Goal: Task Accomplishment & Management: Manage account settings

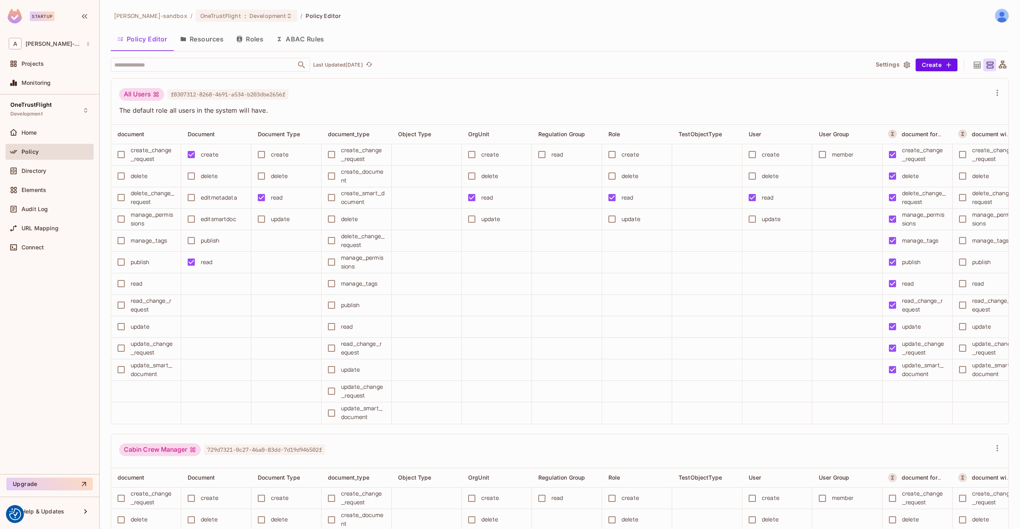
click at [36, 145] on div "Policy" at bounding box center [50, 152] width 88 height 16
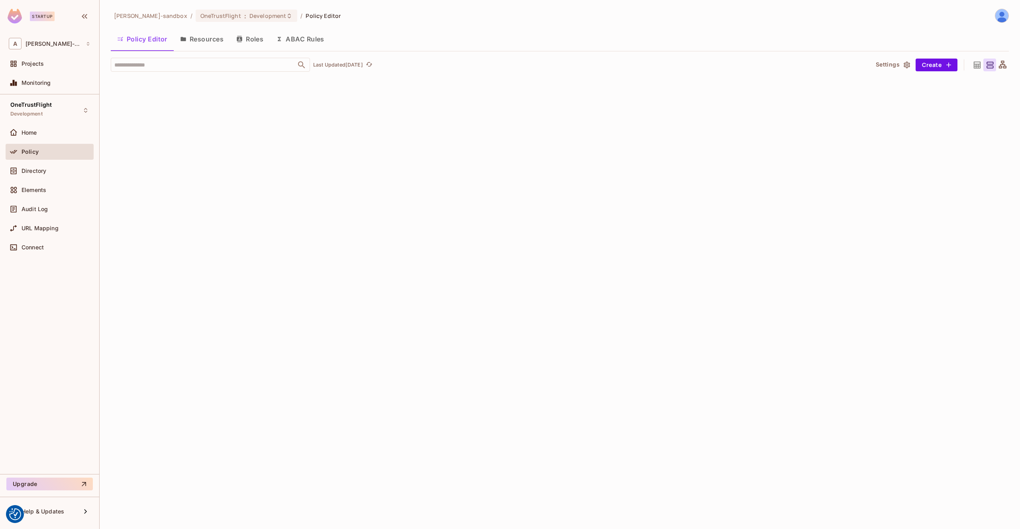
click at [195, 39] on button "Resources" at bounding box center [202, 39] width 56 height 20
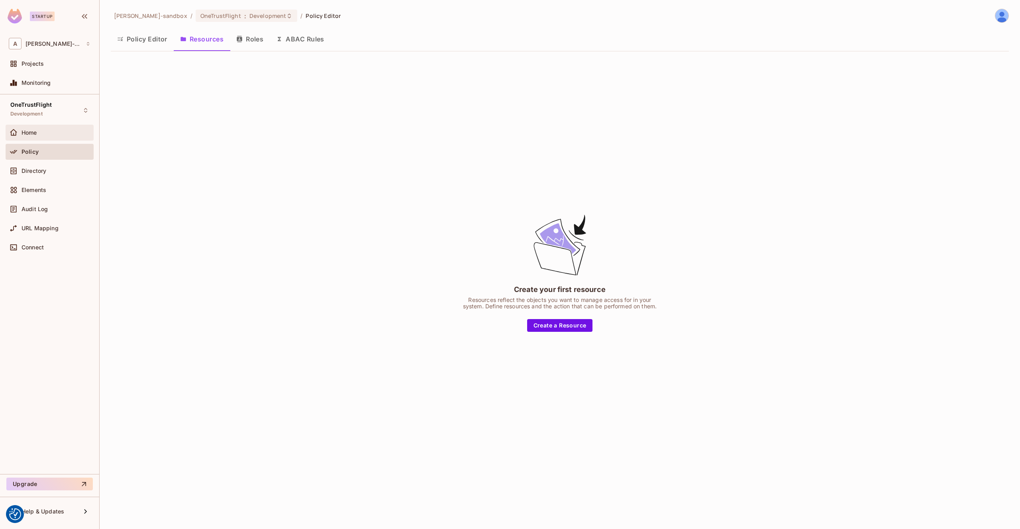
click at [61, 133] on div "Home" at bounding box center [56, 133] width 69 height 6
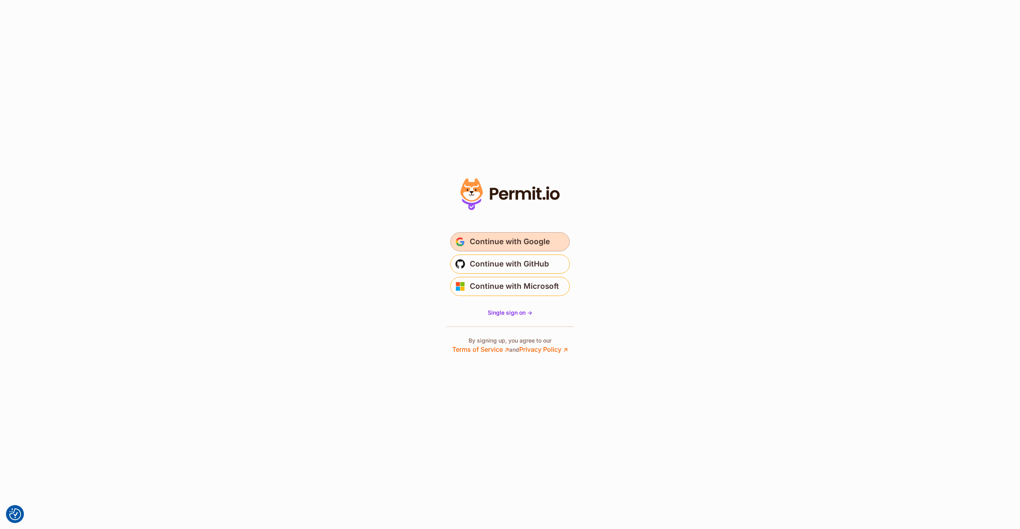
click at [528, 236] on span "Continue with Google" at bounding box center [510, 242] width 80 height 13
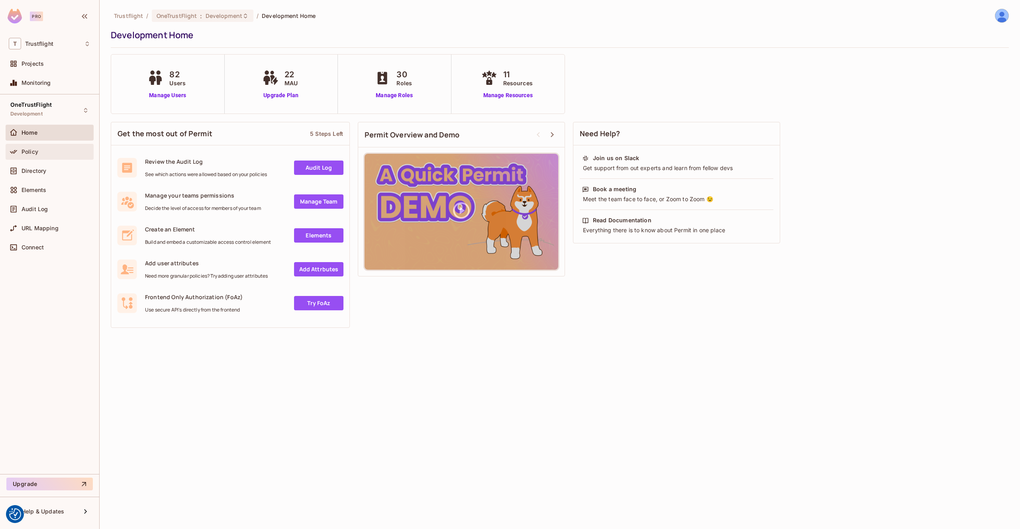
click at [40, 154] on div "Policy" at bounding box center [56, 152] width 69 height 6
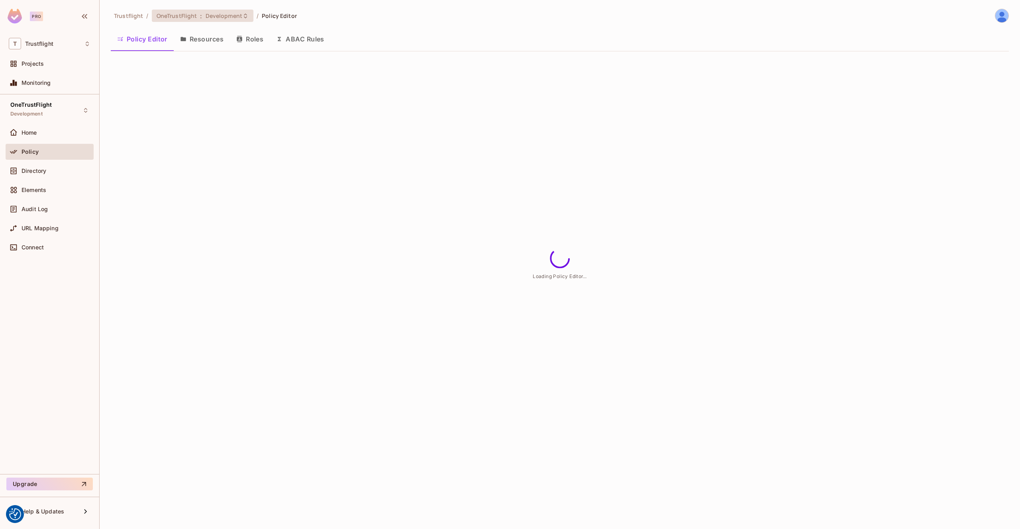
click at [212, 17] on span "Development" at bounding box center [224, 16] width 37 height 8
click at [215, 17] on div at bounding box center [510, 264] width 1020 height 529
click at [57, 103] on div "OneTrustFlight Development" at bounding box center [50, 110] width 88 height 22
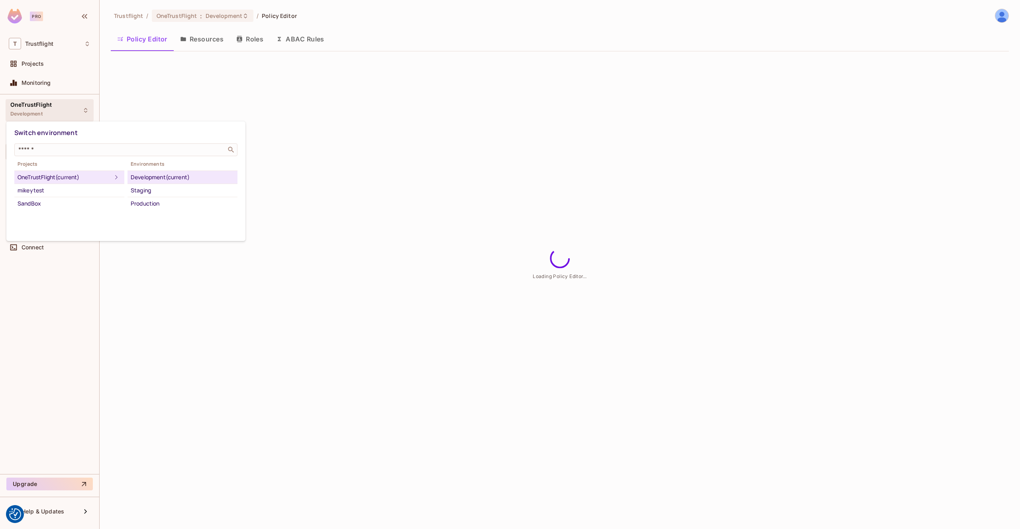
click at [57, 103] on div at bounding box center [510, 264] width 1020 height 529
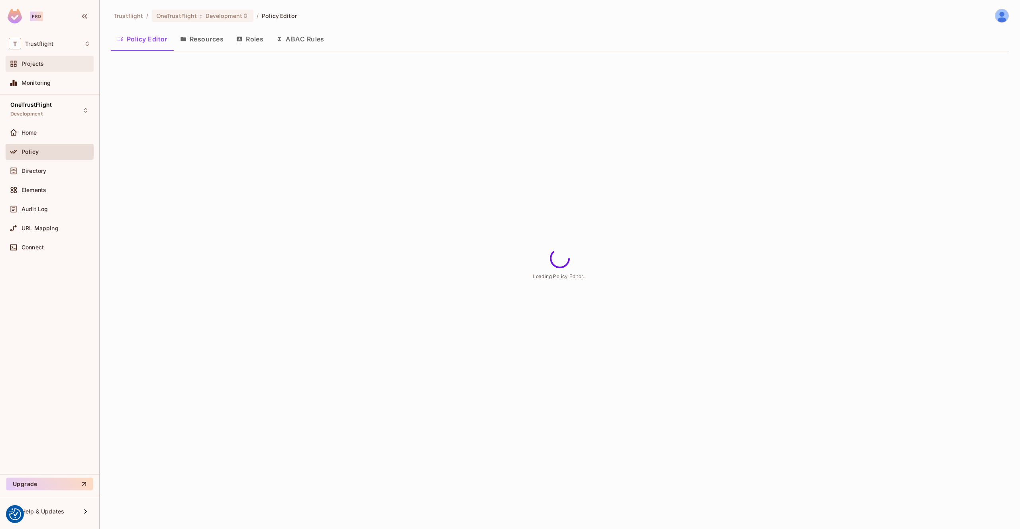
click at [53, 66] on div "Projects" at bounding box center [56, 64] width 69 height 6
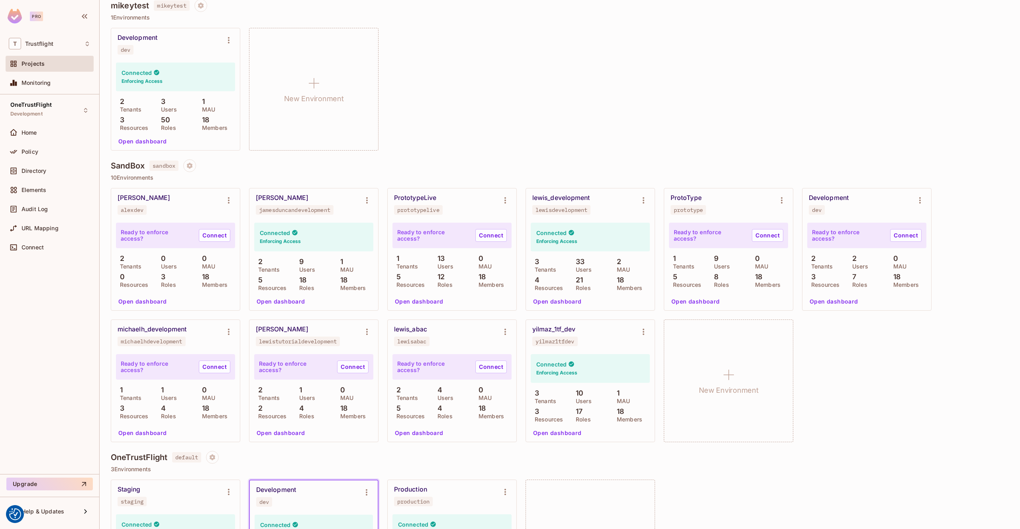
scroll to position [81, 0]
click at [370, 196] on icon "Environment settings" at bounding box center [367, 200] width 10 height 10
click at [281, 306] on div at bounding box center [510, 264] width 1020 height 529
click at [287, 301] on button "Open dashboard" at bounding box center [280, 301] width 55 height 13
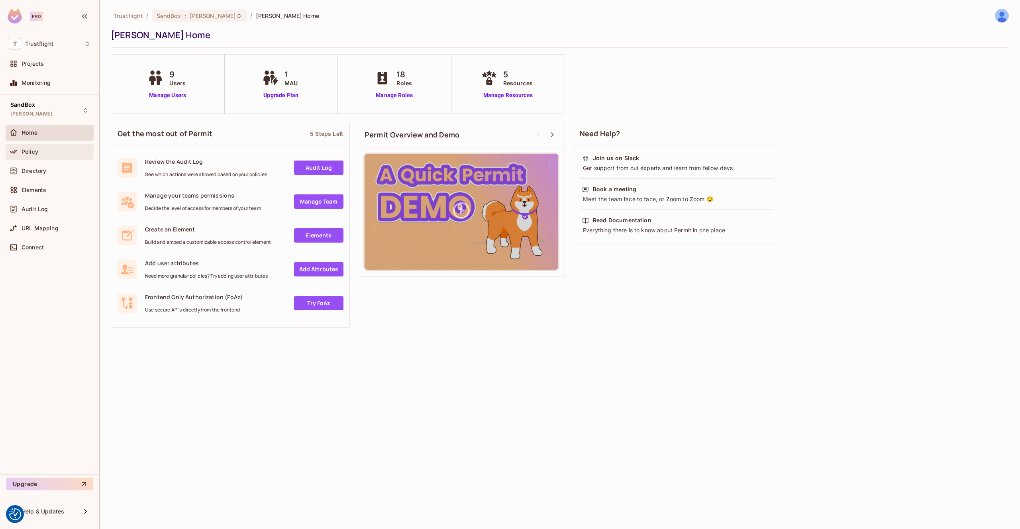
click at [51, 154] on div "Policy" at bounding box center [56, 152] width 69 height 6
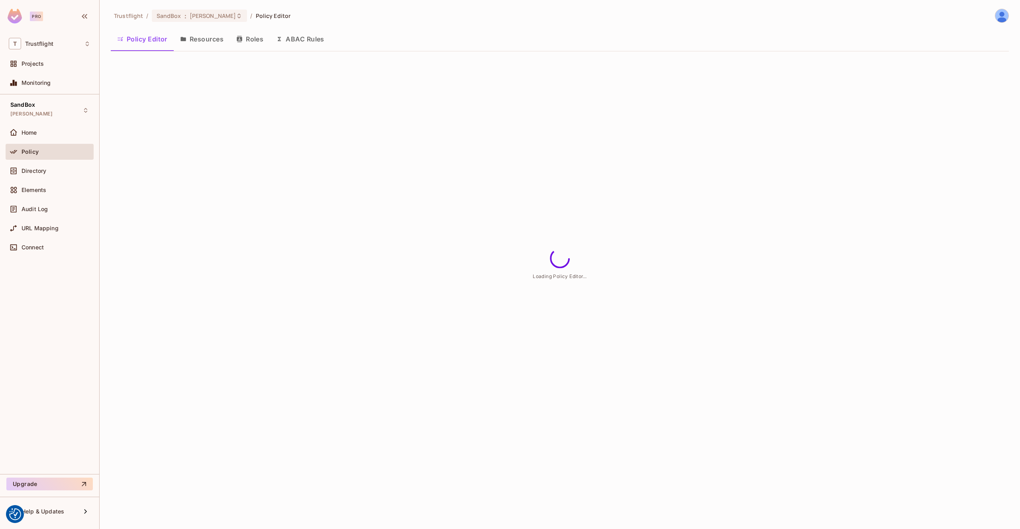
click at [209, 39] on button "Resources" at bounding box center [202, 39] width 56 height 20
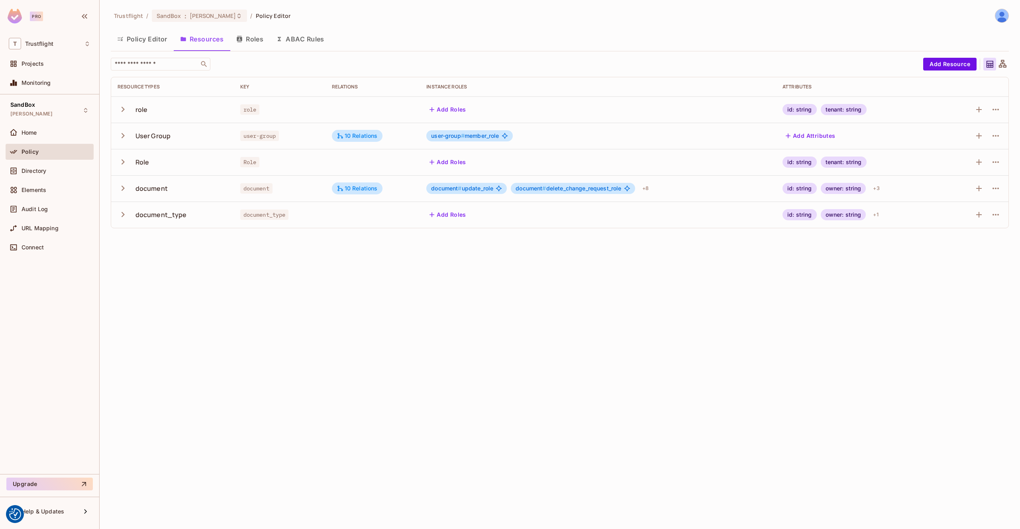
click at [240, 39] on icon "button" at bounding box center [239, 39] width 6 height 6
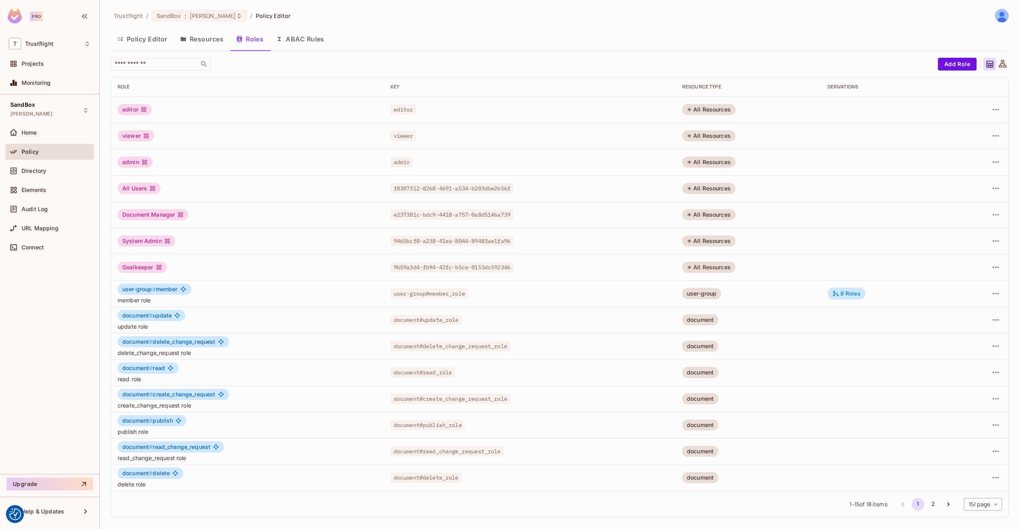
click at [138, 42] on button "Policy Editor" at bounding box center [142, 39] width 63 height 20
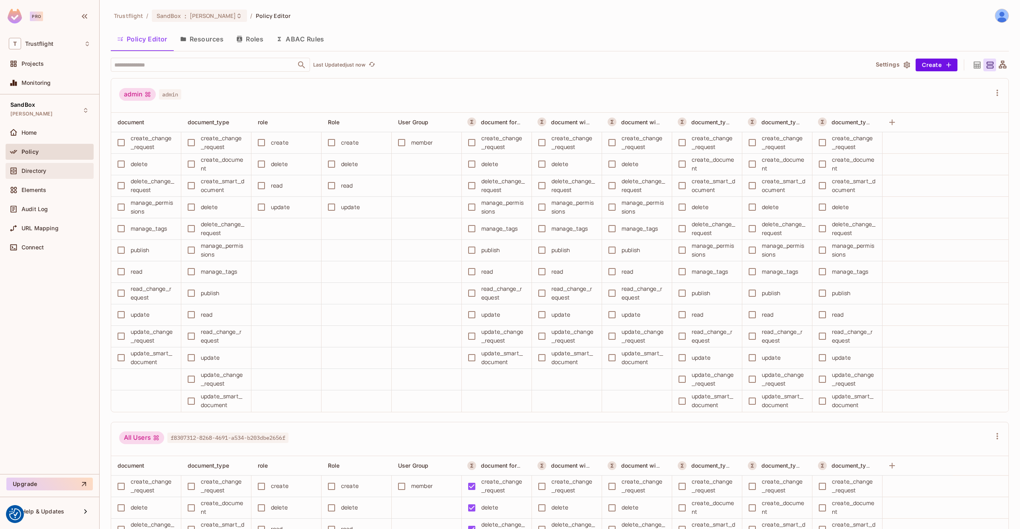
click at [55, 176] on div "Directory" at bounding box center [50, 171] width 88 height 16
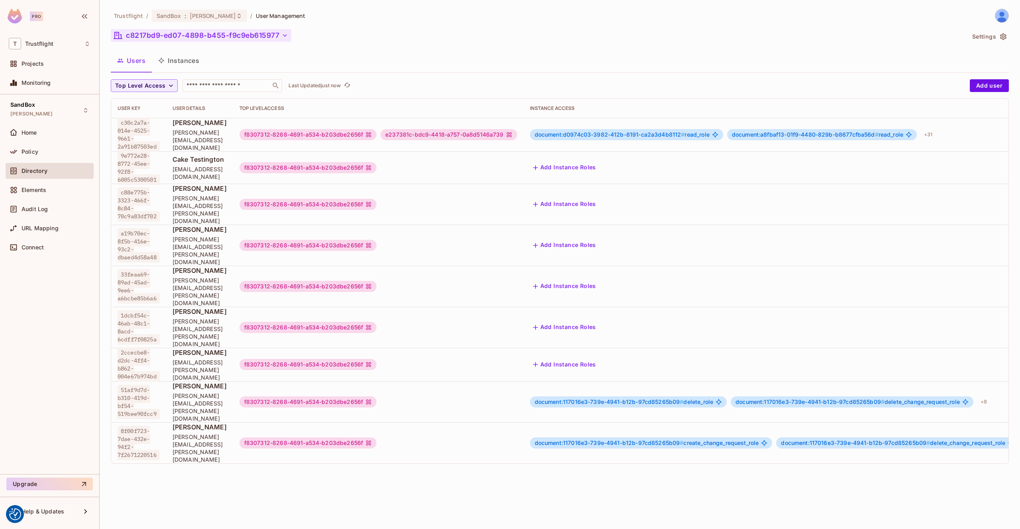
click at [287, 37] on icon "button" at bounding box center [285, 35] width 8 height 8
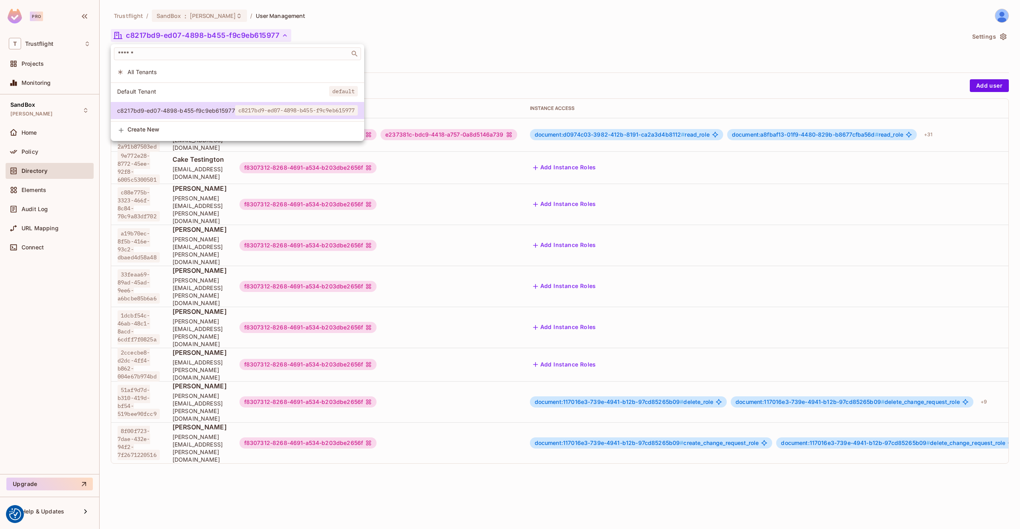
click at [287, 37] on div at bounding box center [510, 264] width 1020 height 529
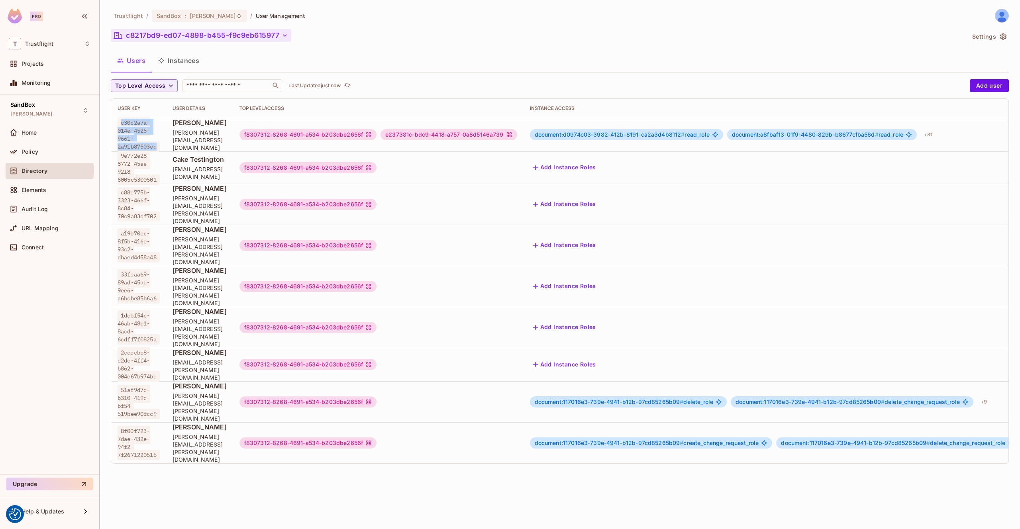
drag, startPoint x: 151, startPoint y: 145, endPoint x: 121, endPoint y: 124, distance: 36.7
click at [121, 124] on span "c30c2a7a-014e-4525-9661-2a91b87503ed" at bounding box center [139, 135] width 42 height 34
copy span "c30c2a7a-014e-4525-9661-2a91b87503ed"
